Goal: Find specific page/section: Find specific page/section

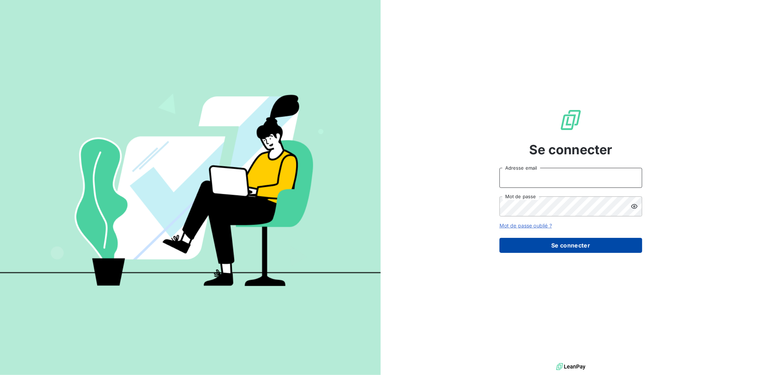
type input "[EMAIL_ADDRESS][DOMAIN_NAME]"
click at [593, 252] on button "Se connecter" at bounding box center [570, 245] width 143 height 15
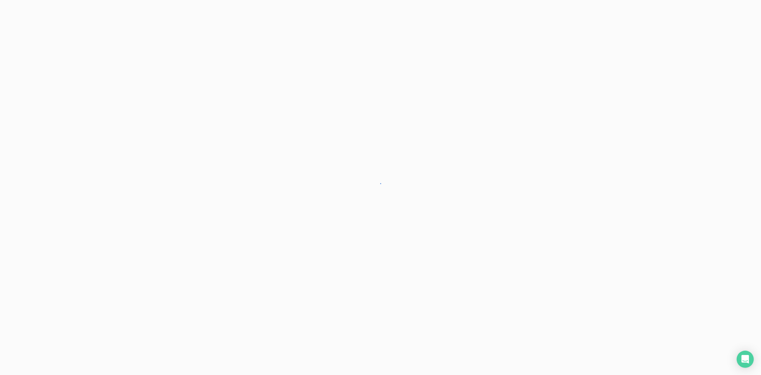
click at [590, 245] on div at bounding box center [380, 187] width 761 height 375
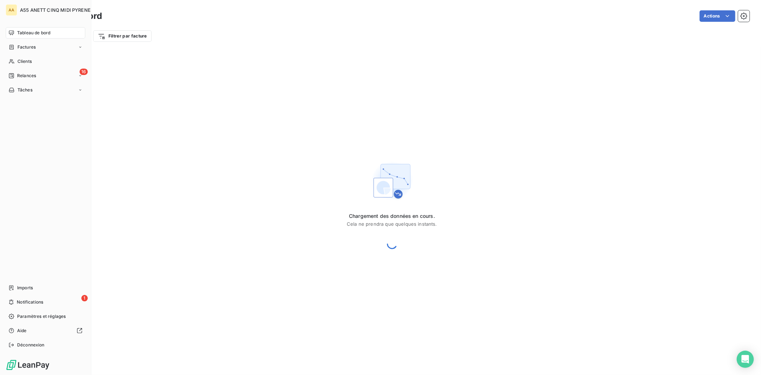
click at [5, 59] on div "AA A55 ANETT CINQ MIDI PYRENEES Tableau de bord Factures Clients 16 Relances Tâ…" at bounding box center [45, 187] width 91 height 375
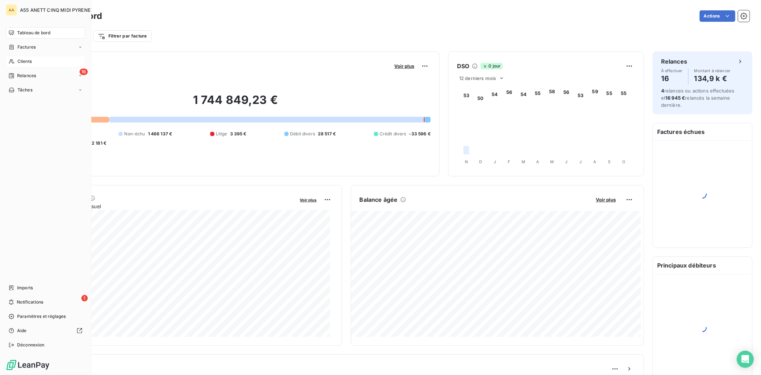
click at [15, 65] on div "Clients" at bounding box center [46, 61] width 80 height 11
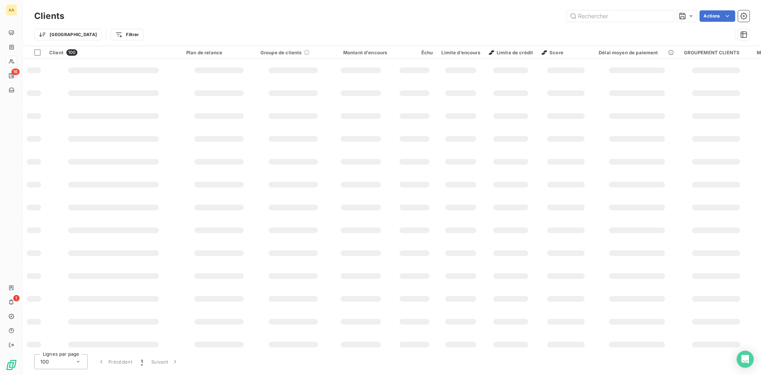
click at [614, 11] on input "text" at bounding box center [620, 15] width 107 height 11
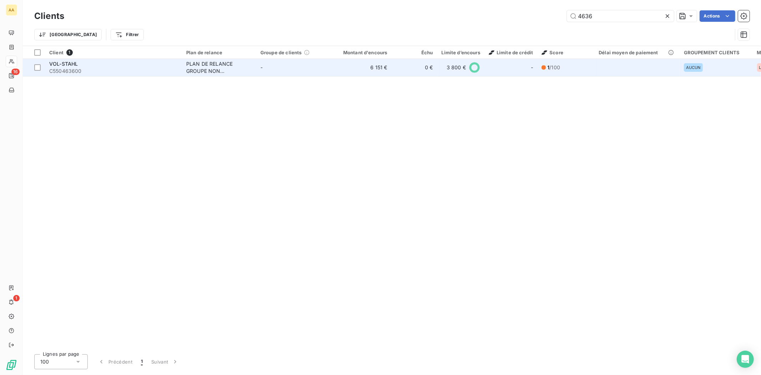
type input "4636"
click at [214, 67] on div "PLAN DE RELANCE GROUPE NON AUTOMATIQUE" at bounding box center [219, 67] width 66 height 14
